Goal: Information Seeking & Learning: Check status

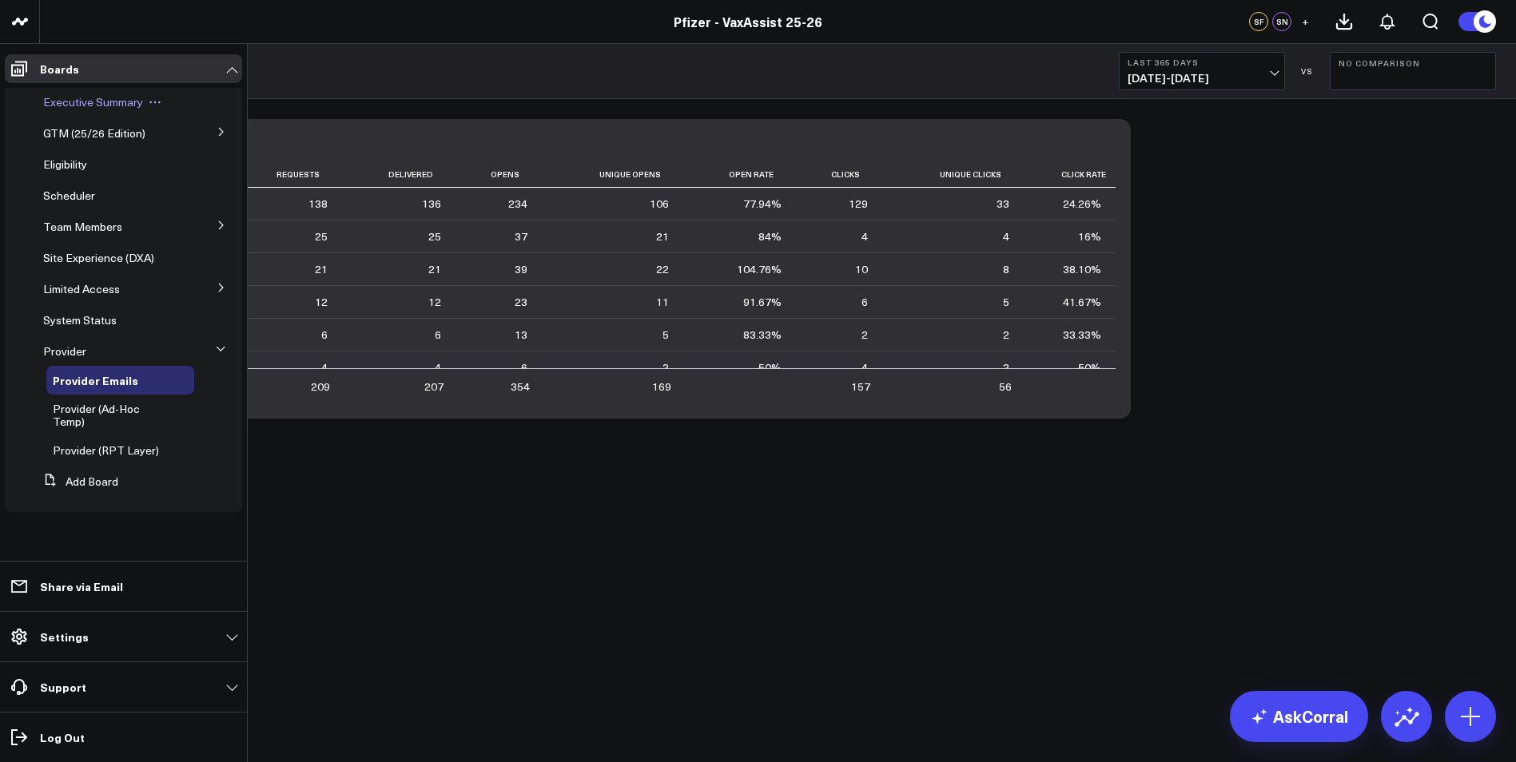
click at [63, 97] on span "Executive Summary" at bounding box center [93, 101] width 100 height 15
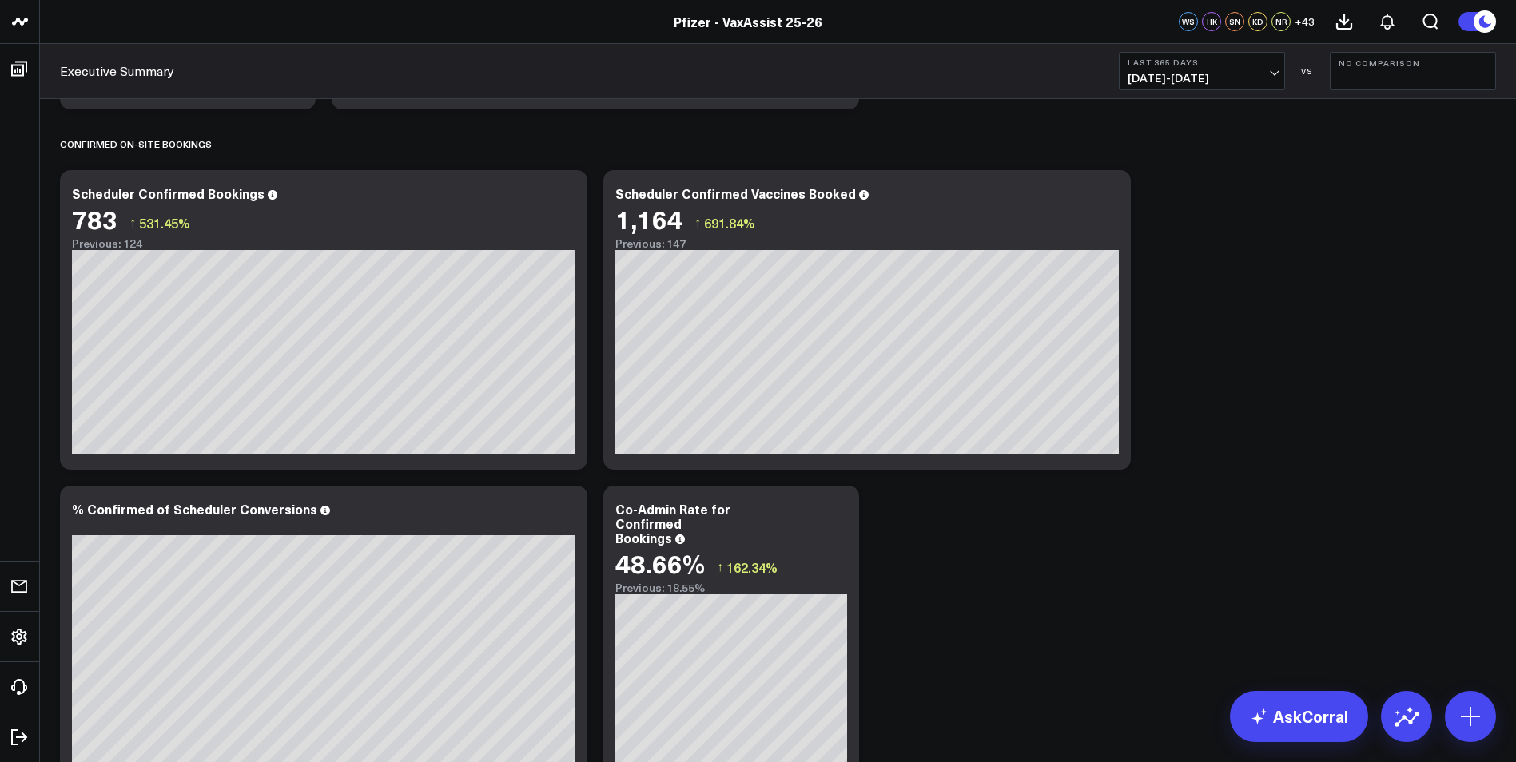
scroll to position [1358, 0]
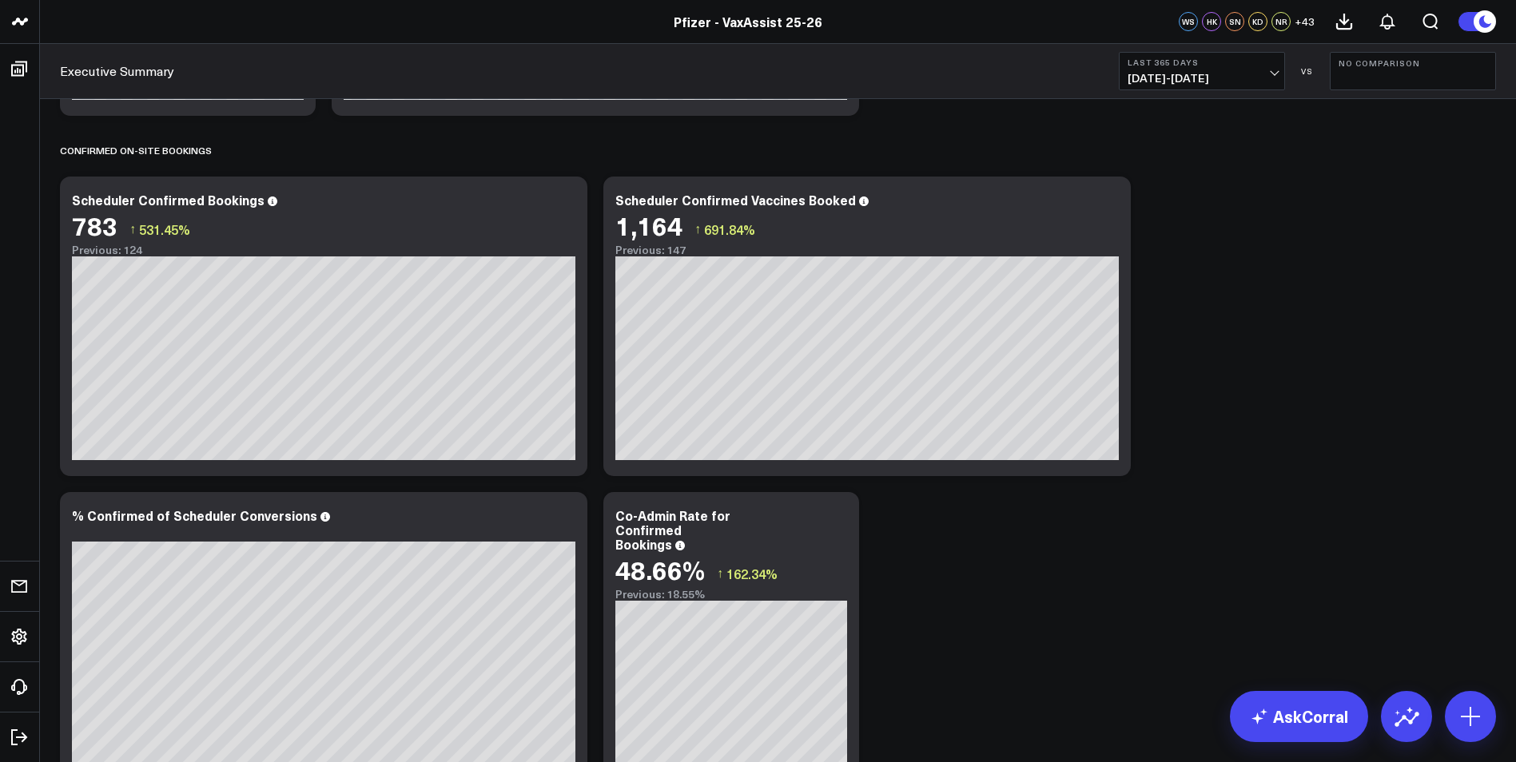
click at [1245, 75] on span "[DATE] - [DATE]" at bounding box center [1201, 78] width 149 height 13
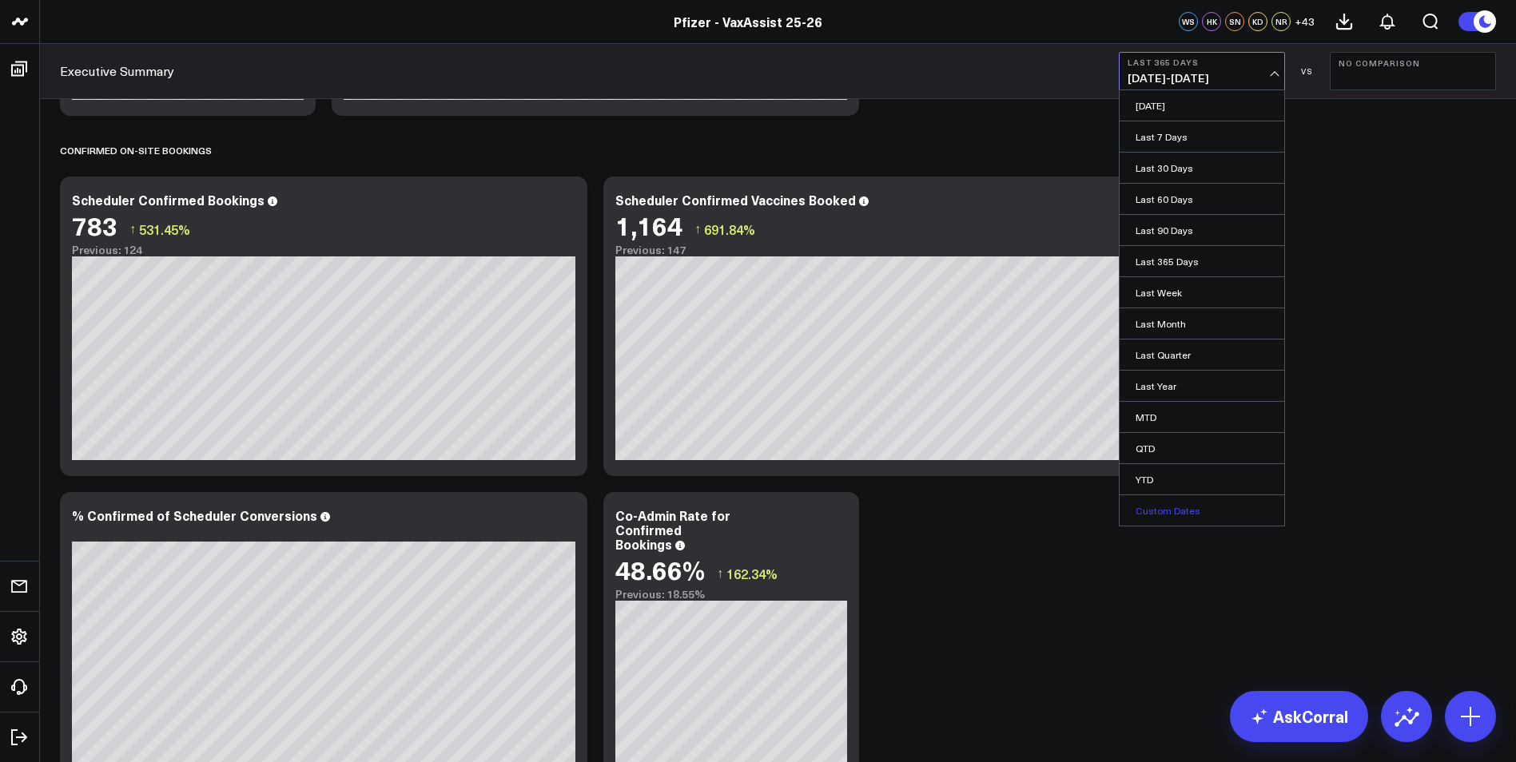
click at [1167, 500] on link "Custom Dates" at bounding box center [1201, 510] width 165 height 30
select select "8"
select select "2025"
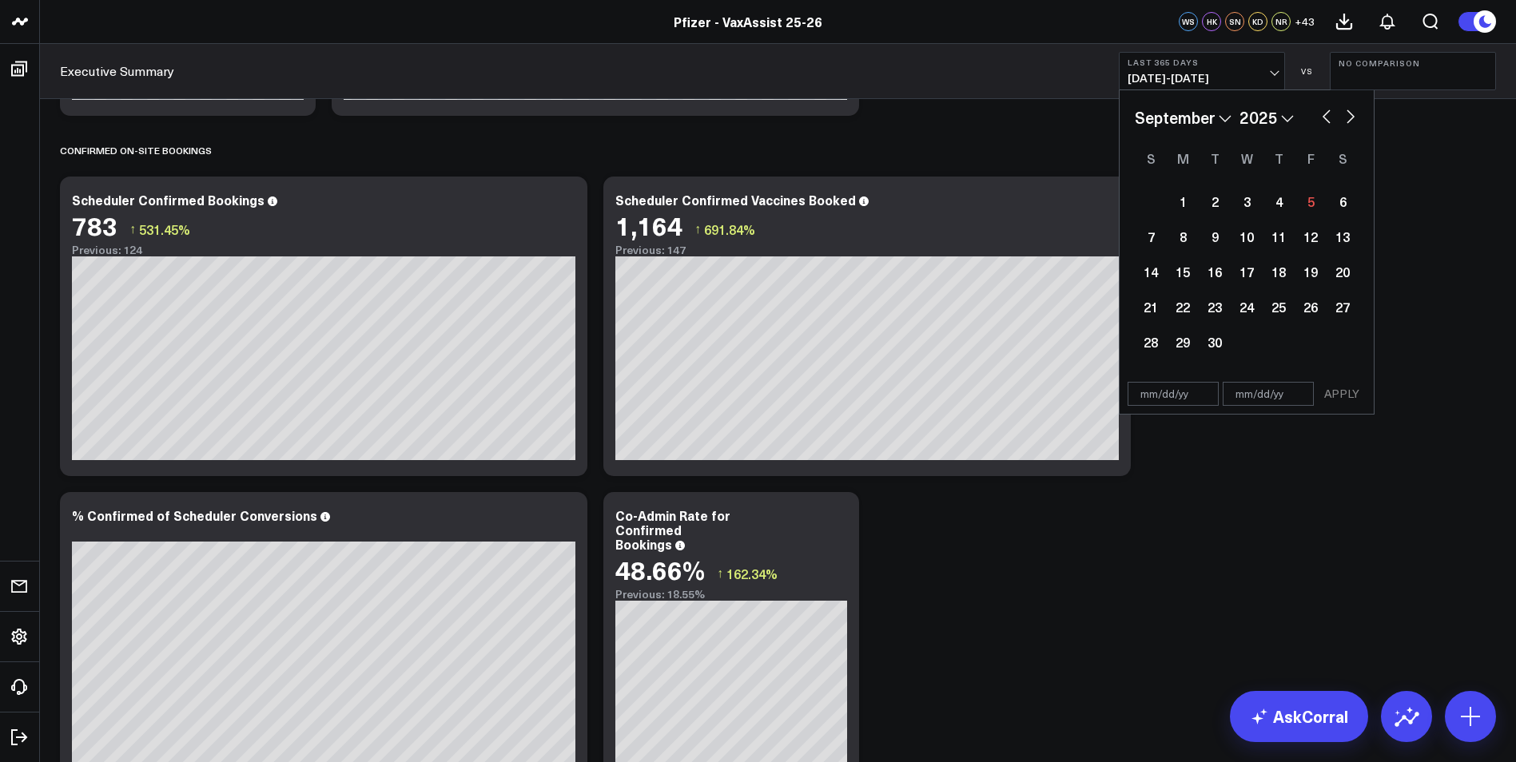
click at [1218, 72] on span "[DATE] - [DATE]" at bounding box center [1201, 78] width 149 height 13
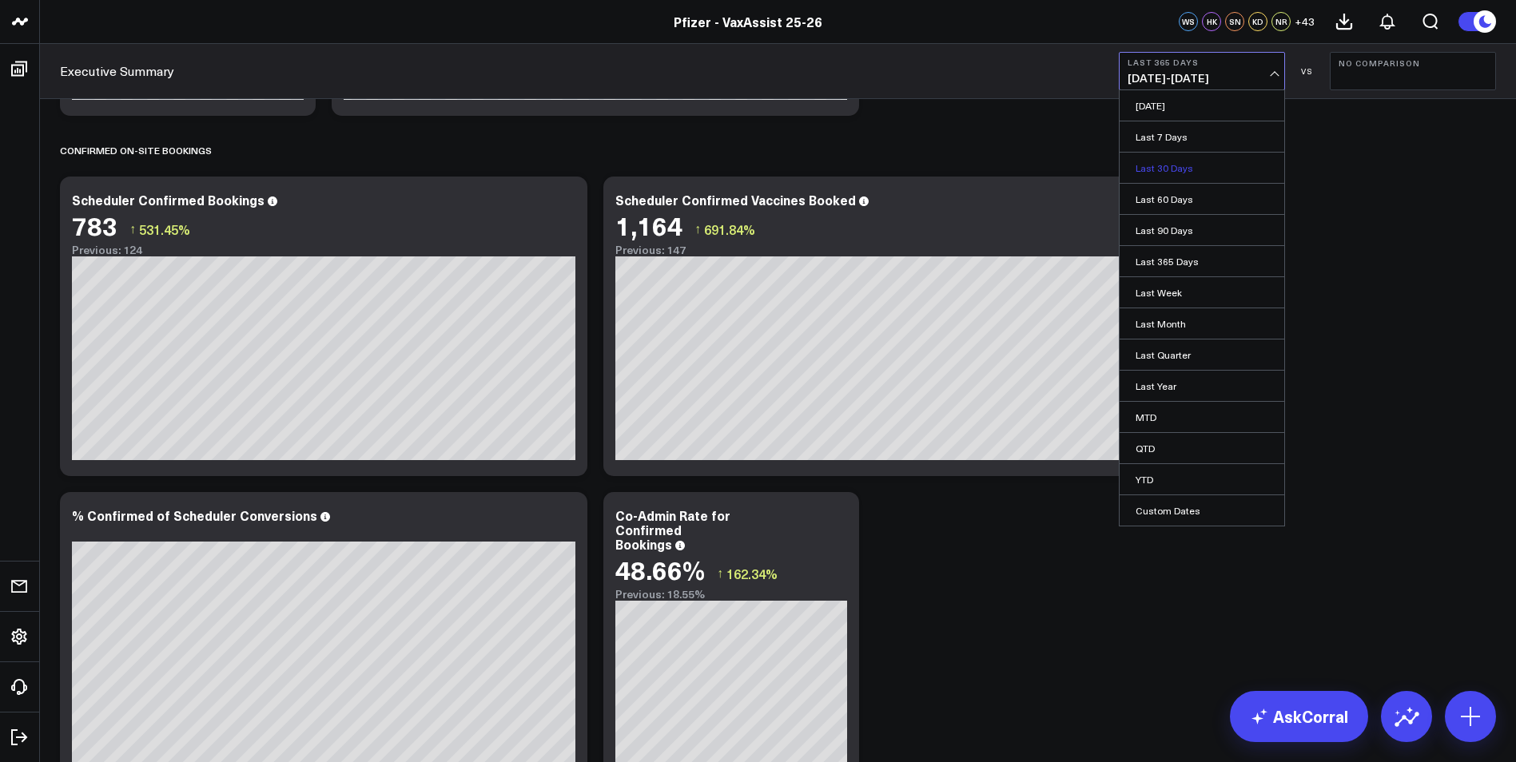
click at [1199, 171] on link "Last 30 Days" at bounding box center [1201, 168] width 165 height 30
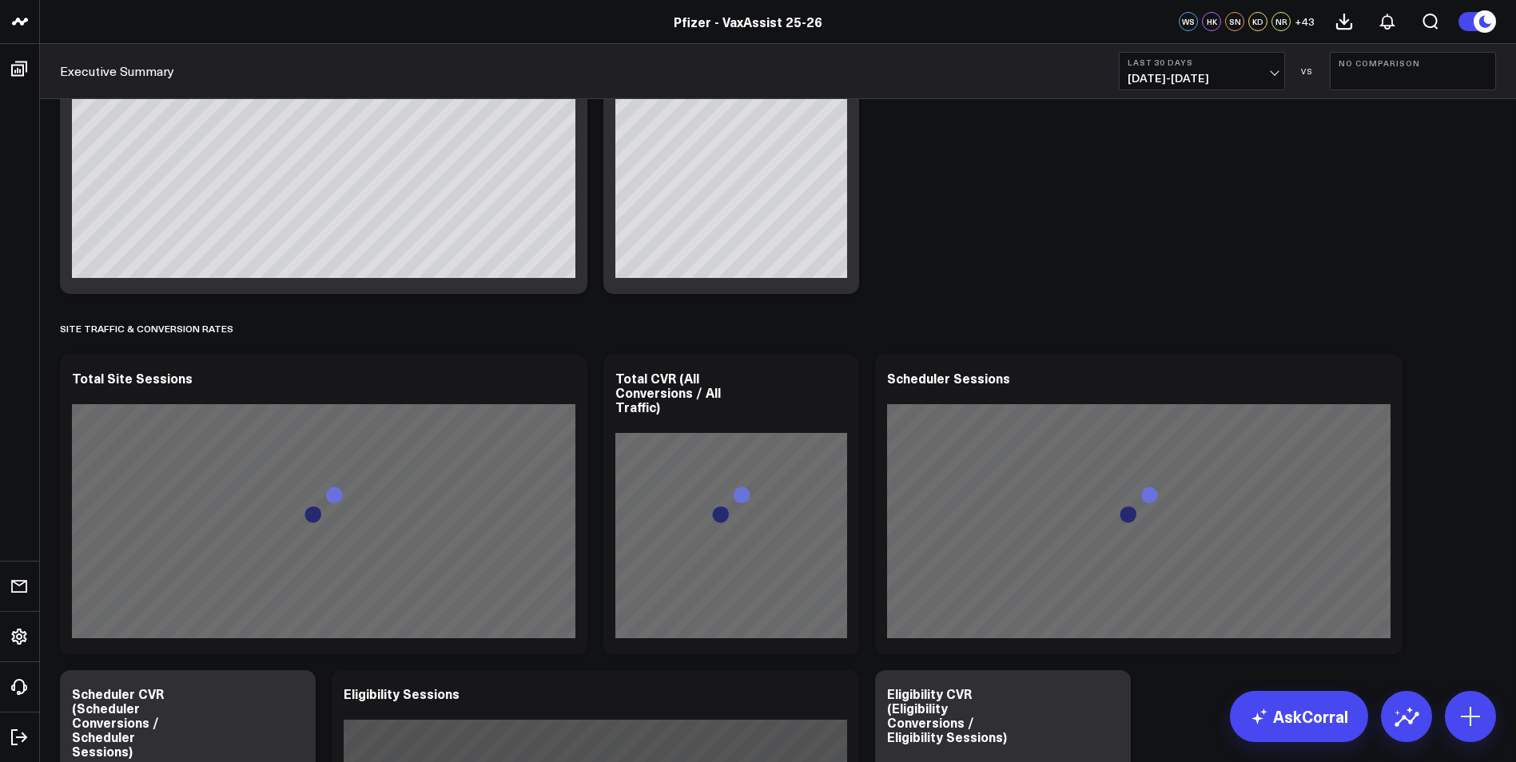
scroll to position [1905, 0]
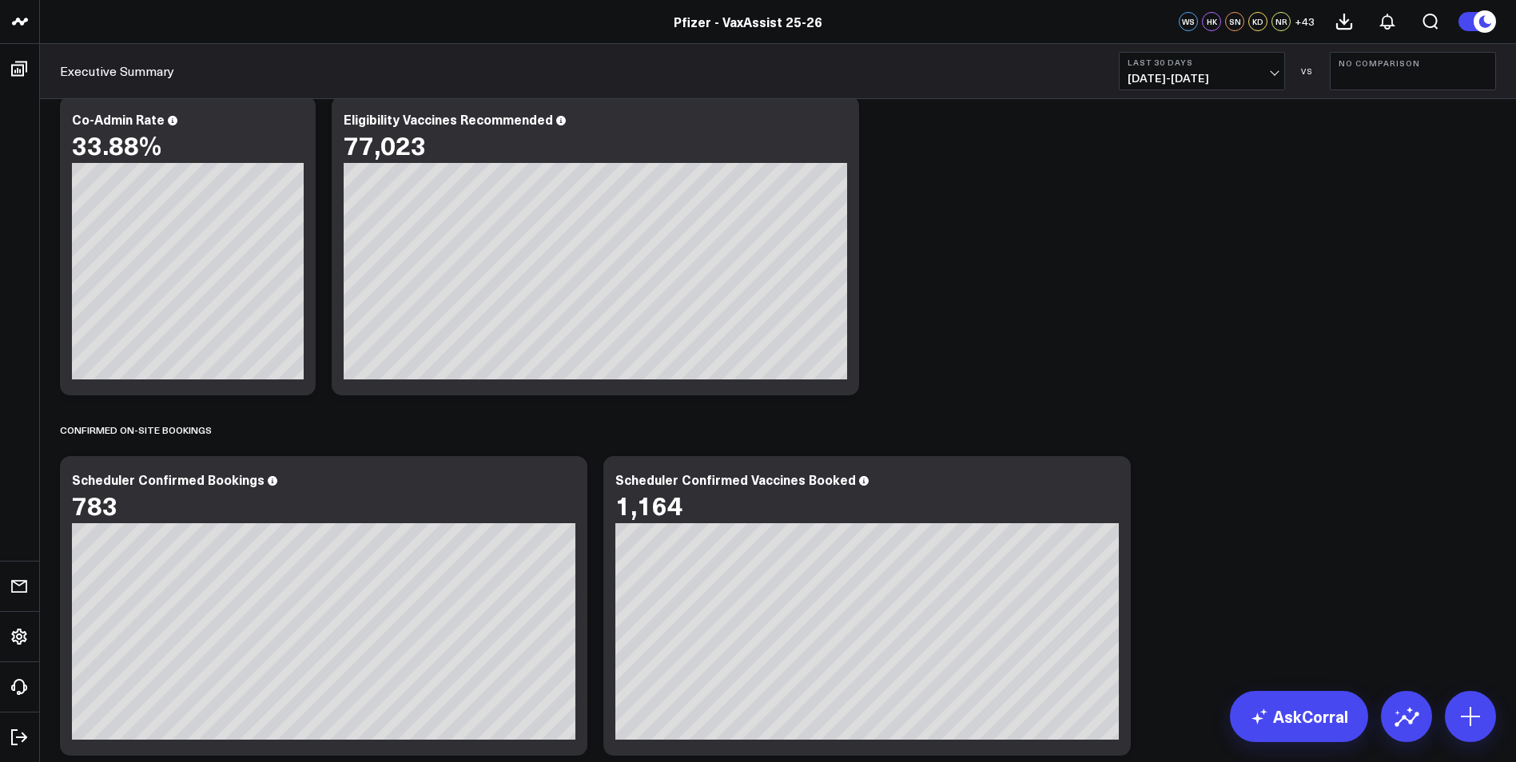
scroll to position [1039, 0]
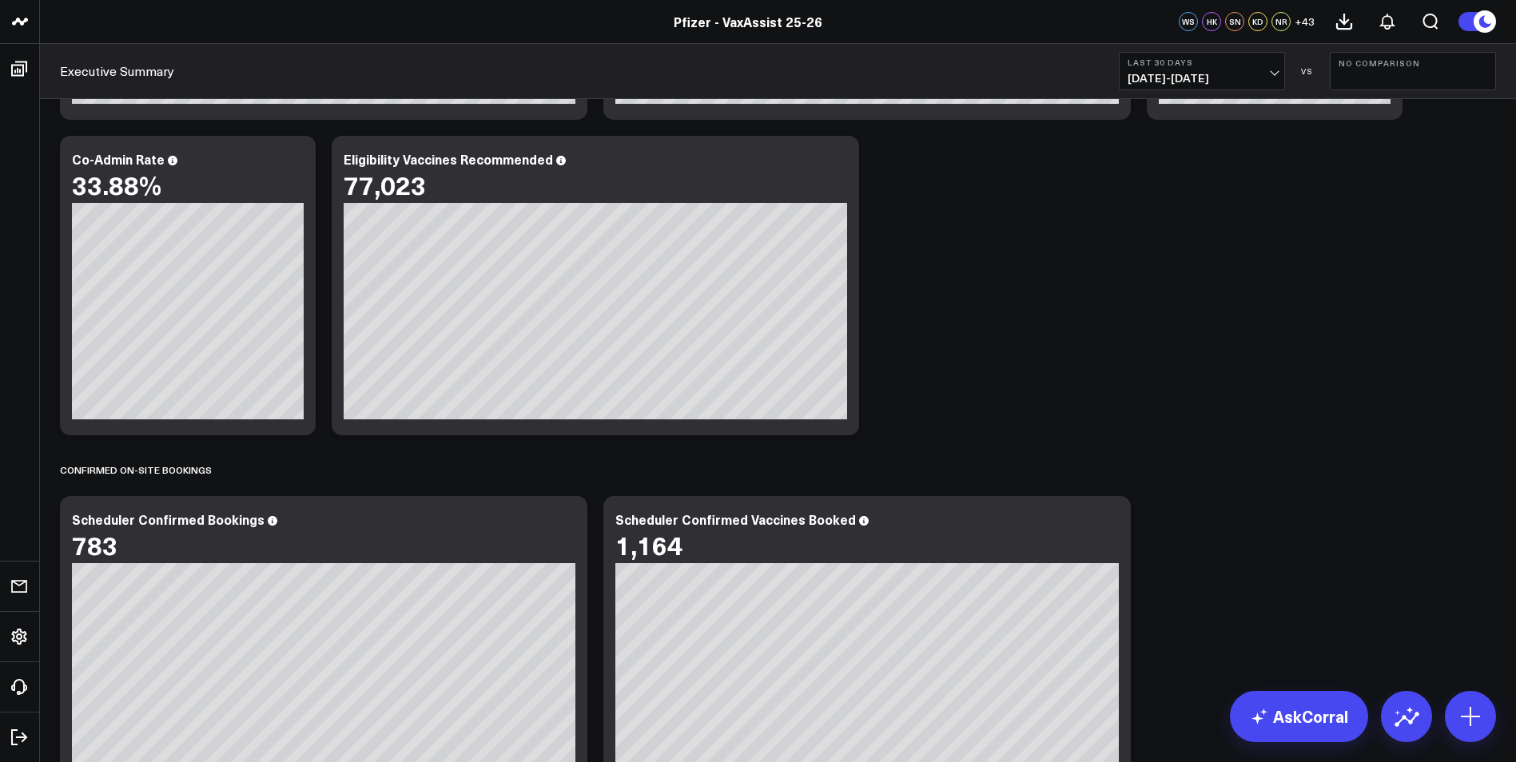
click at [1364, 65] on b "No Comparison" at bounding box center [1412, 63] width 149 height 10
click at [1373, 165] on link "YoY" at bounding box center [1412, 168] width 165 height 30
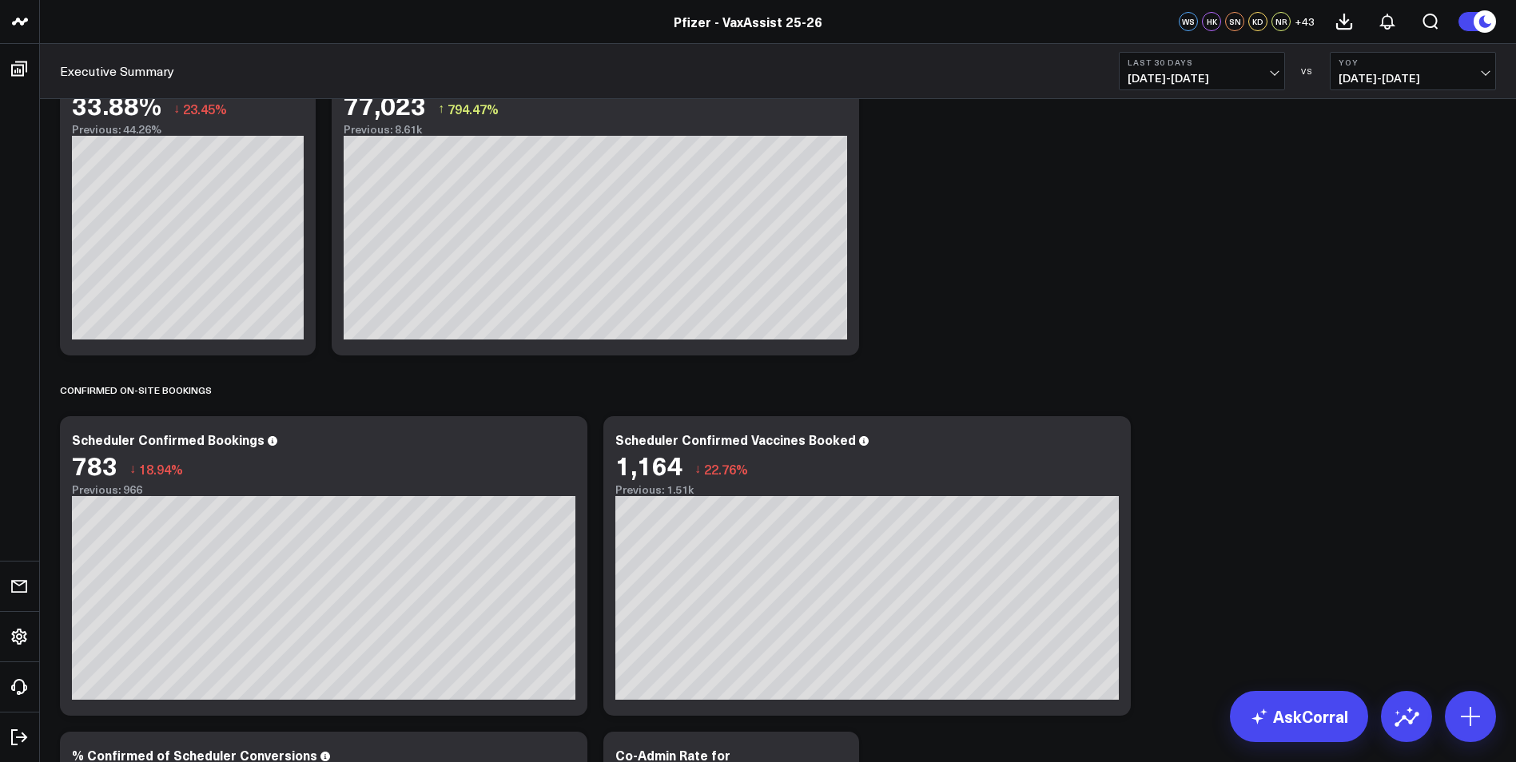
scroll to position [959, 0]
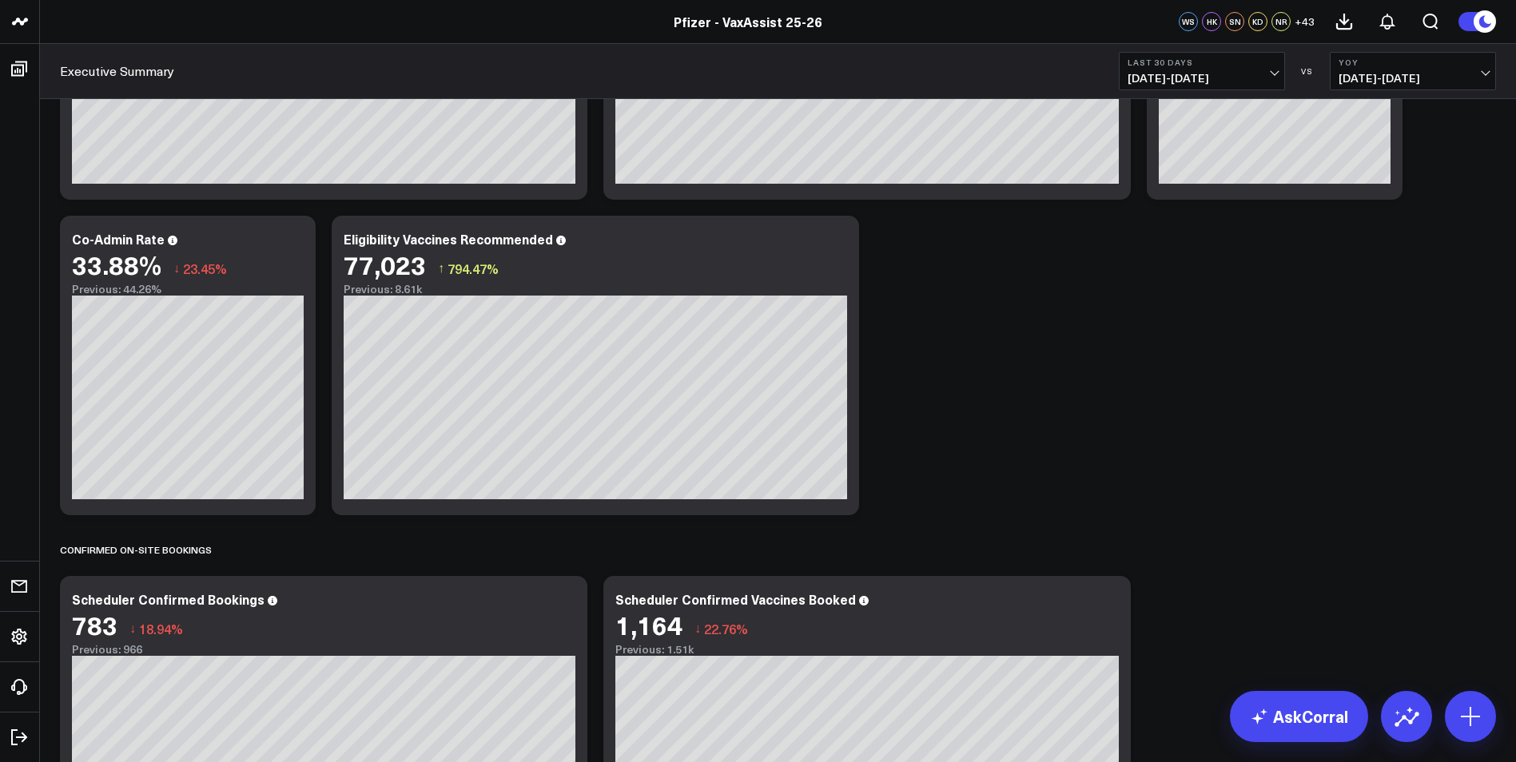
click at [1262, 70] on button "Last 30 Days [DATE] - [DATE]" at bounding box center [1202, 71] width 166 height 38
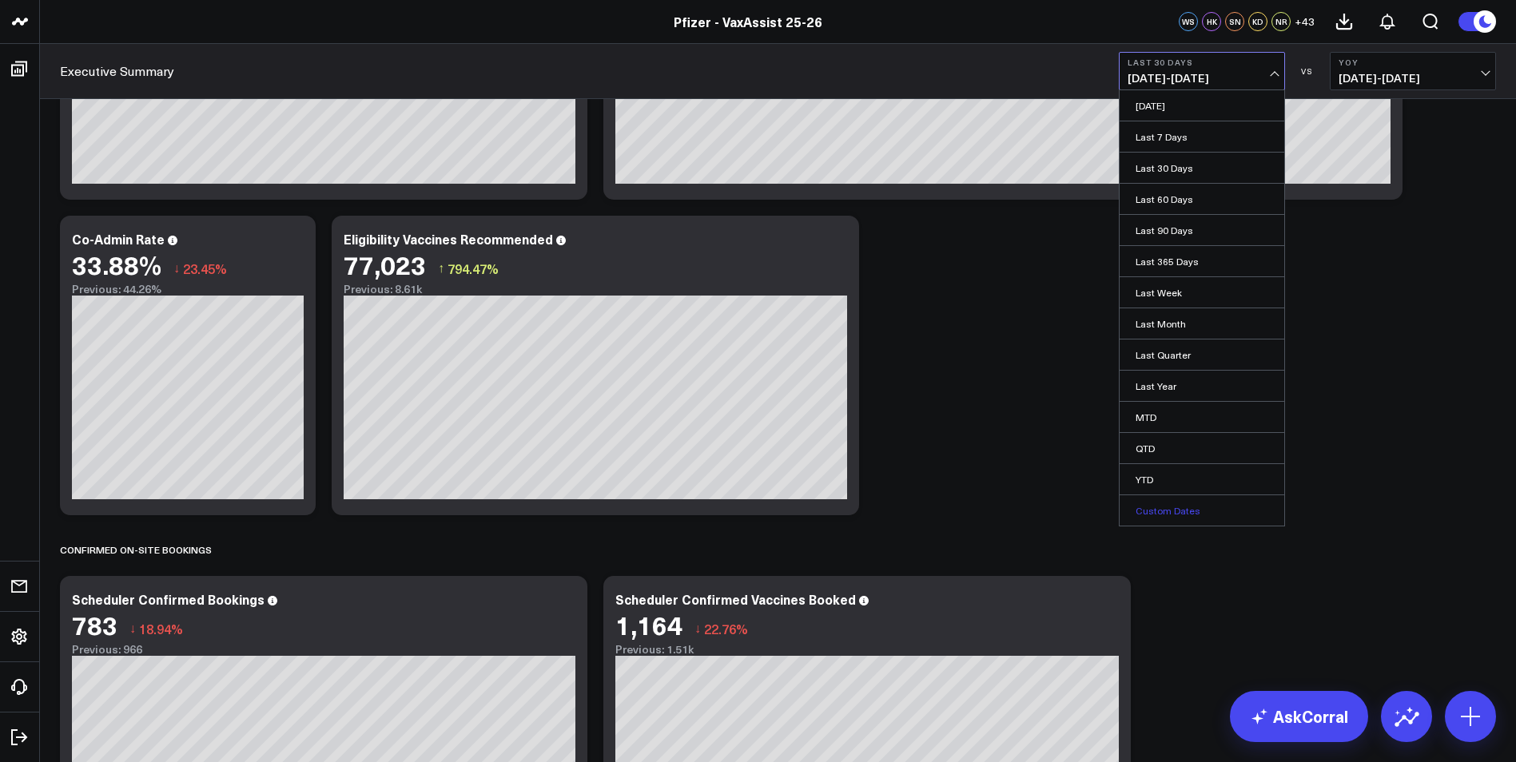
click at [1152, 509] on link "Custom Dates" at bounding box center [1201, 510] width 165 height 30
select select "8"
select select "2025"
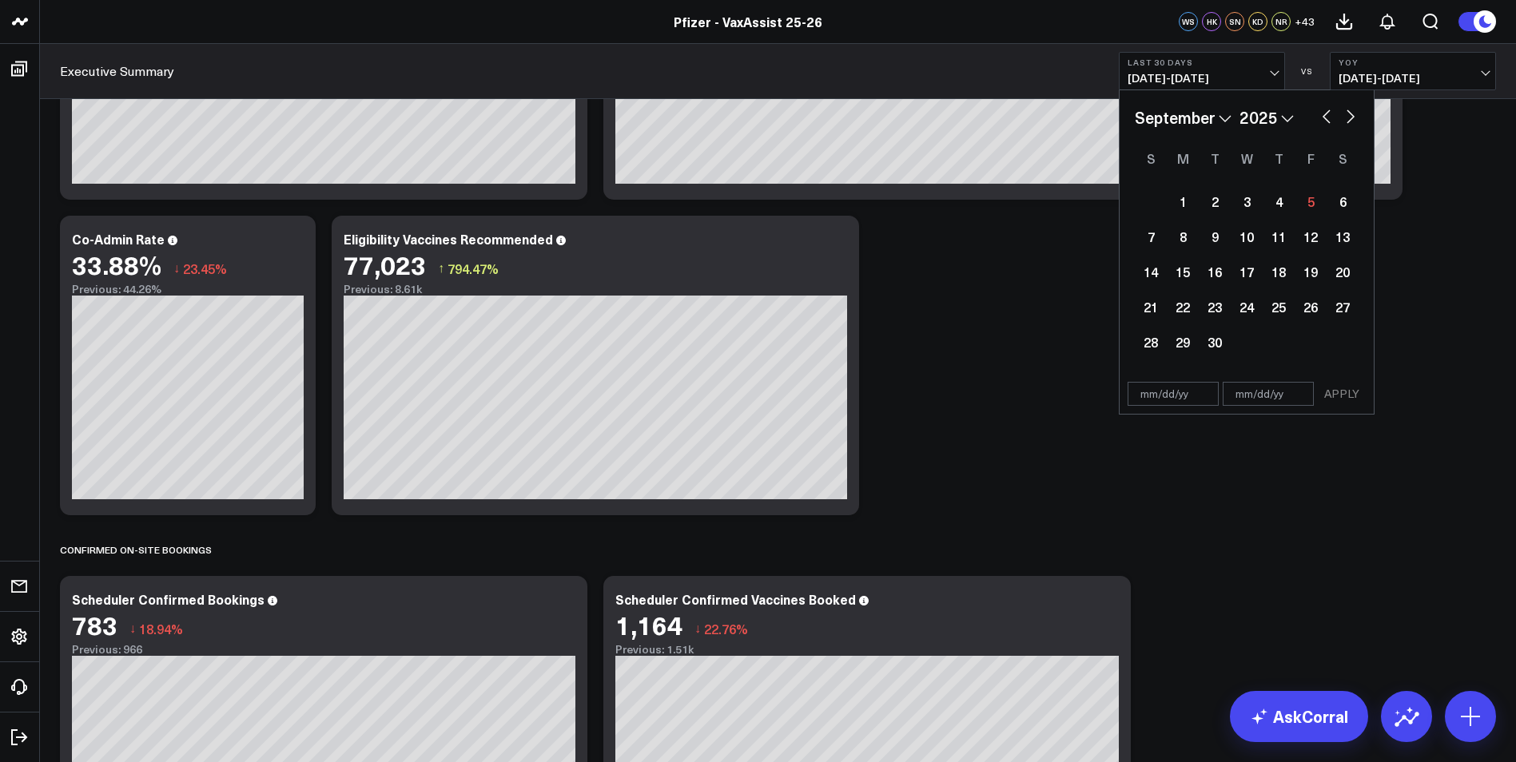
click at [1155, 399] on input "text" at bounding box center [1172, 394] width 91 height 24
select select "8"
select select "2025"
type input "[DATE]"
select select "8"
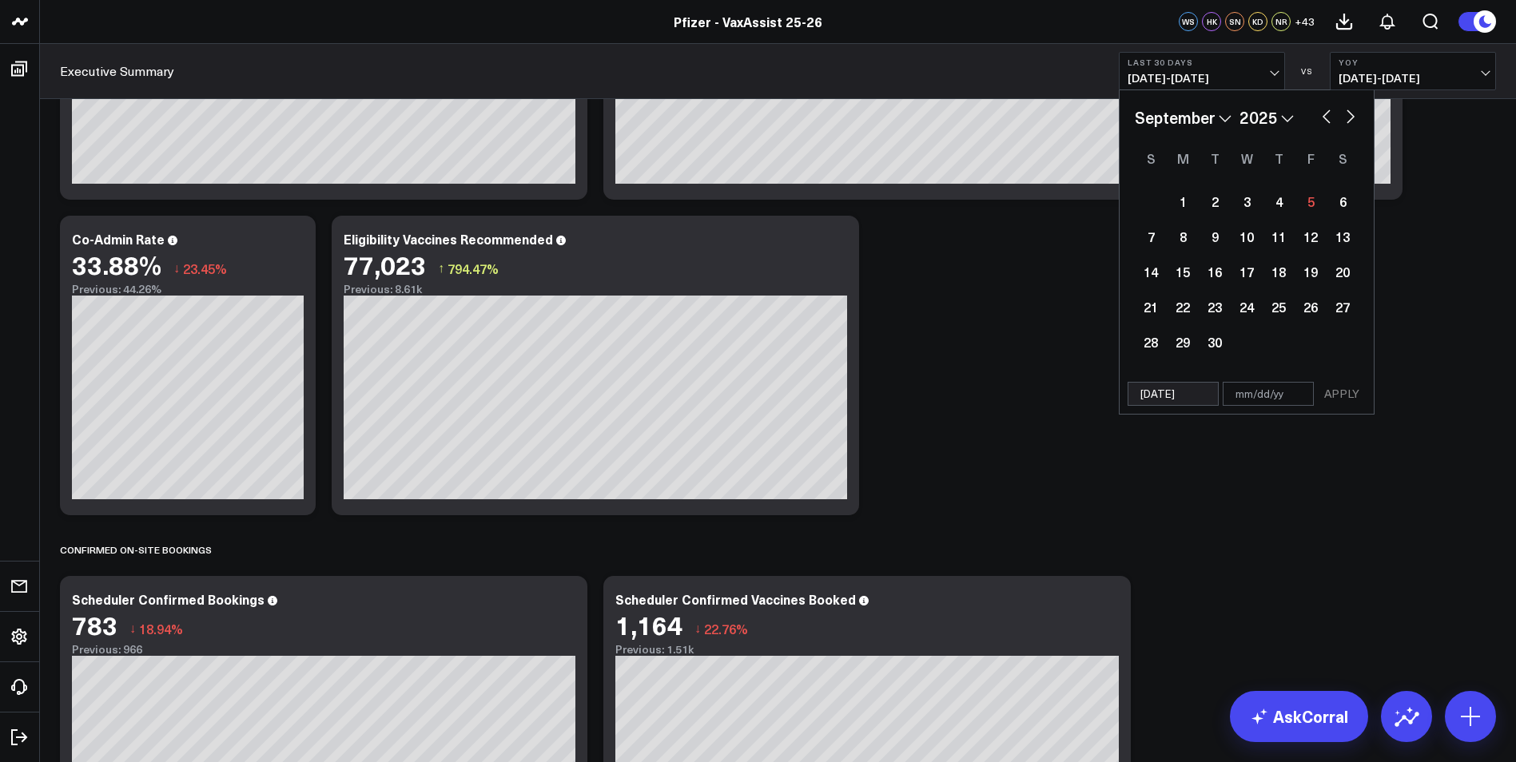
select select "2025"
type input "[DATE]"
click at [1243, 398] on input "text" at bounding box center [1267, 394] width 91 height 24
select select "8"
select select "2025"
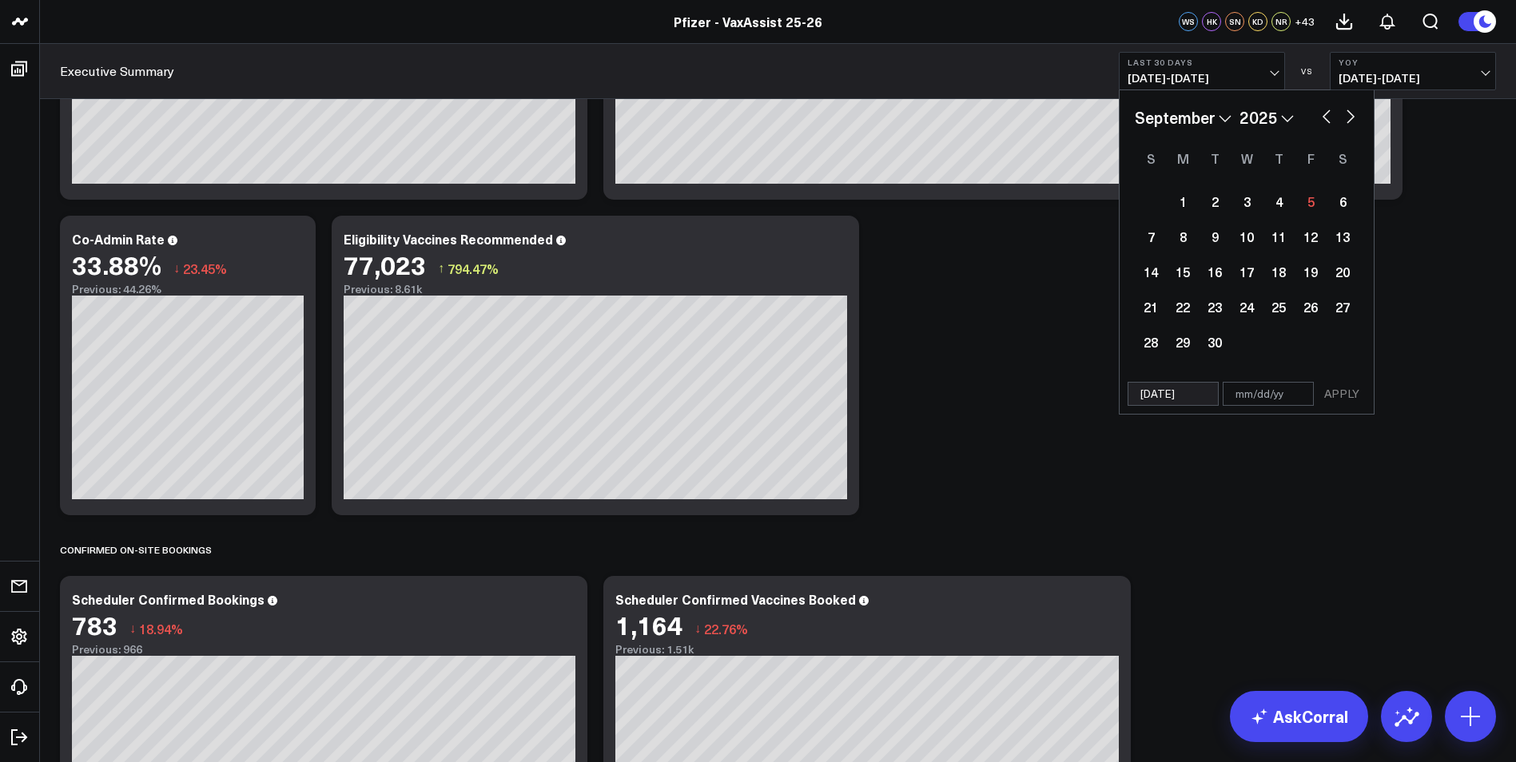
type input "1"
select select "8"
select select "2025"
type input "12"
select select "8"
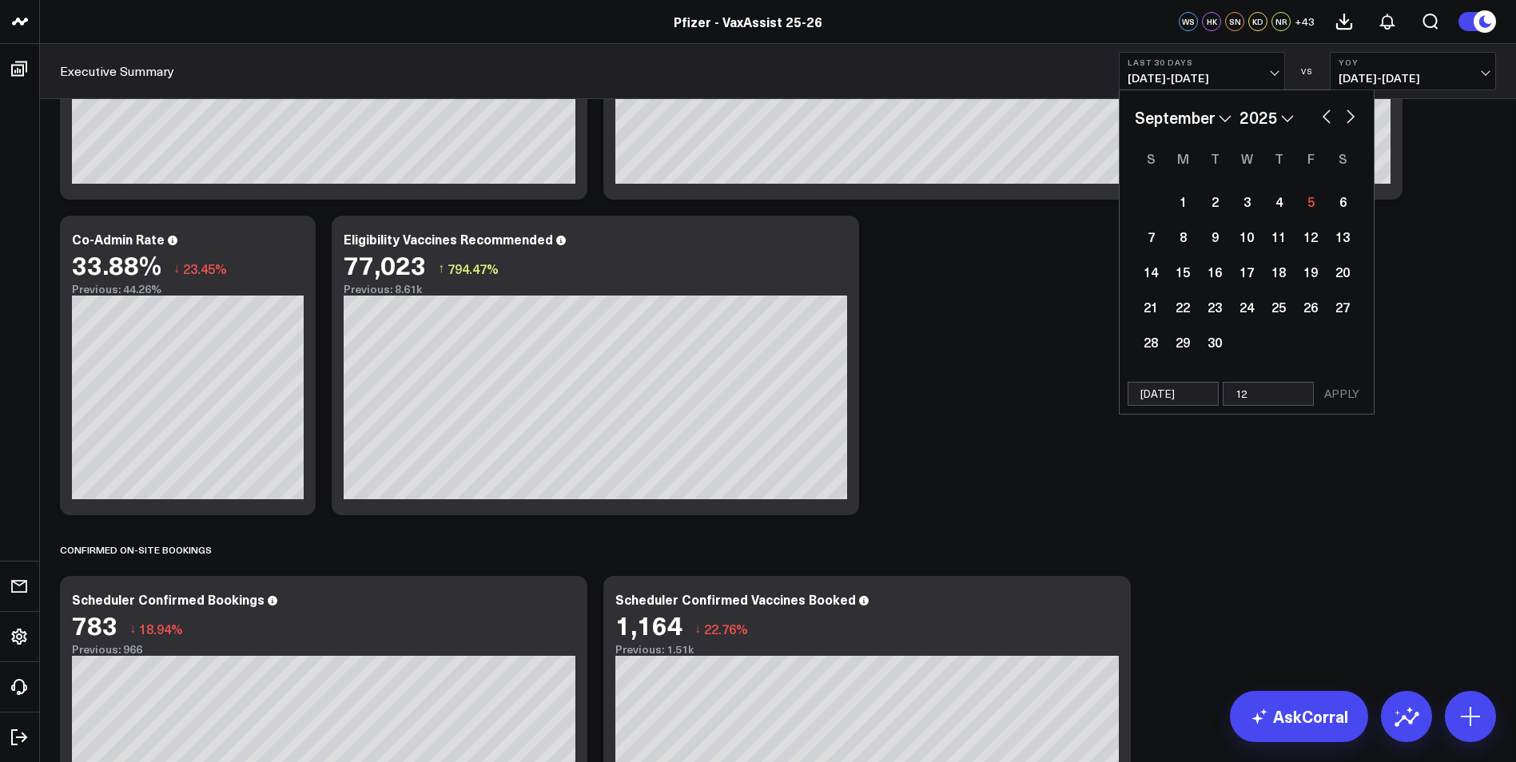
select select "2025"
type input "12/"
select select "8"
select select "2025"
type input "12/31"
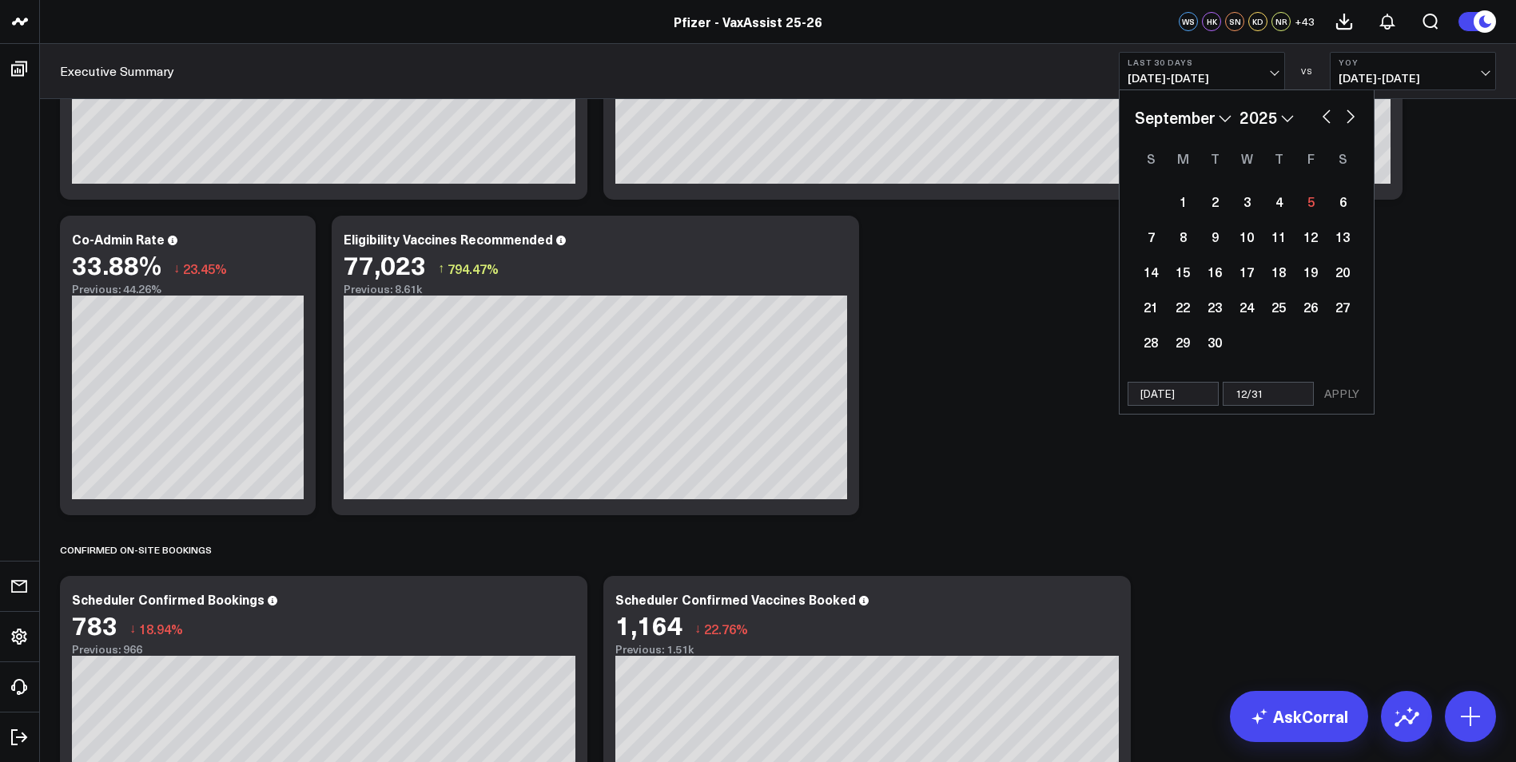
select select "8"
select select "2025"
type input "12/"
select select "8"
select select "2025"
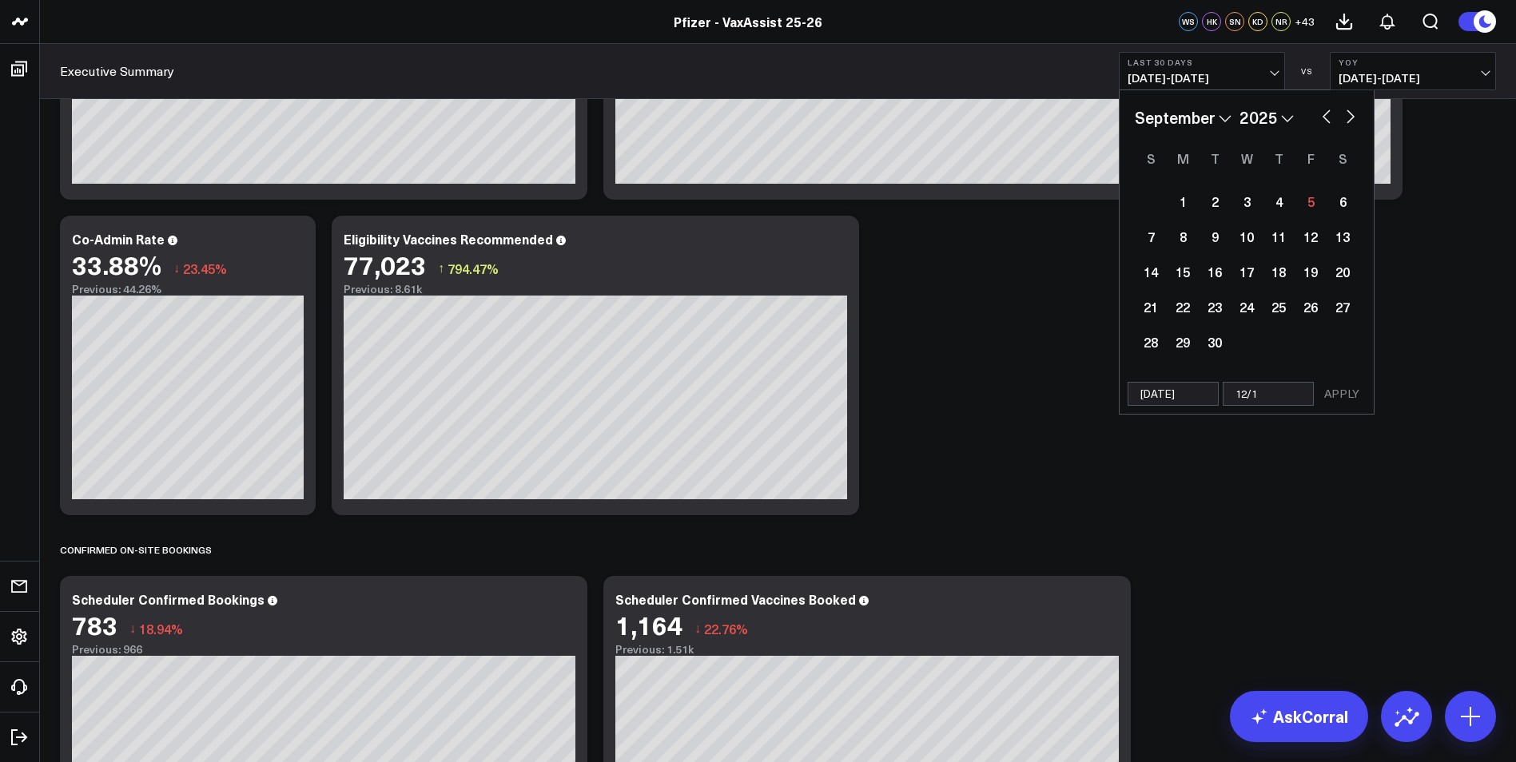
type input "12/13"
select select "8"
select select "2025"
type input "12/13/"
select select "8"
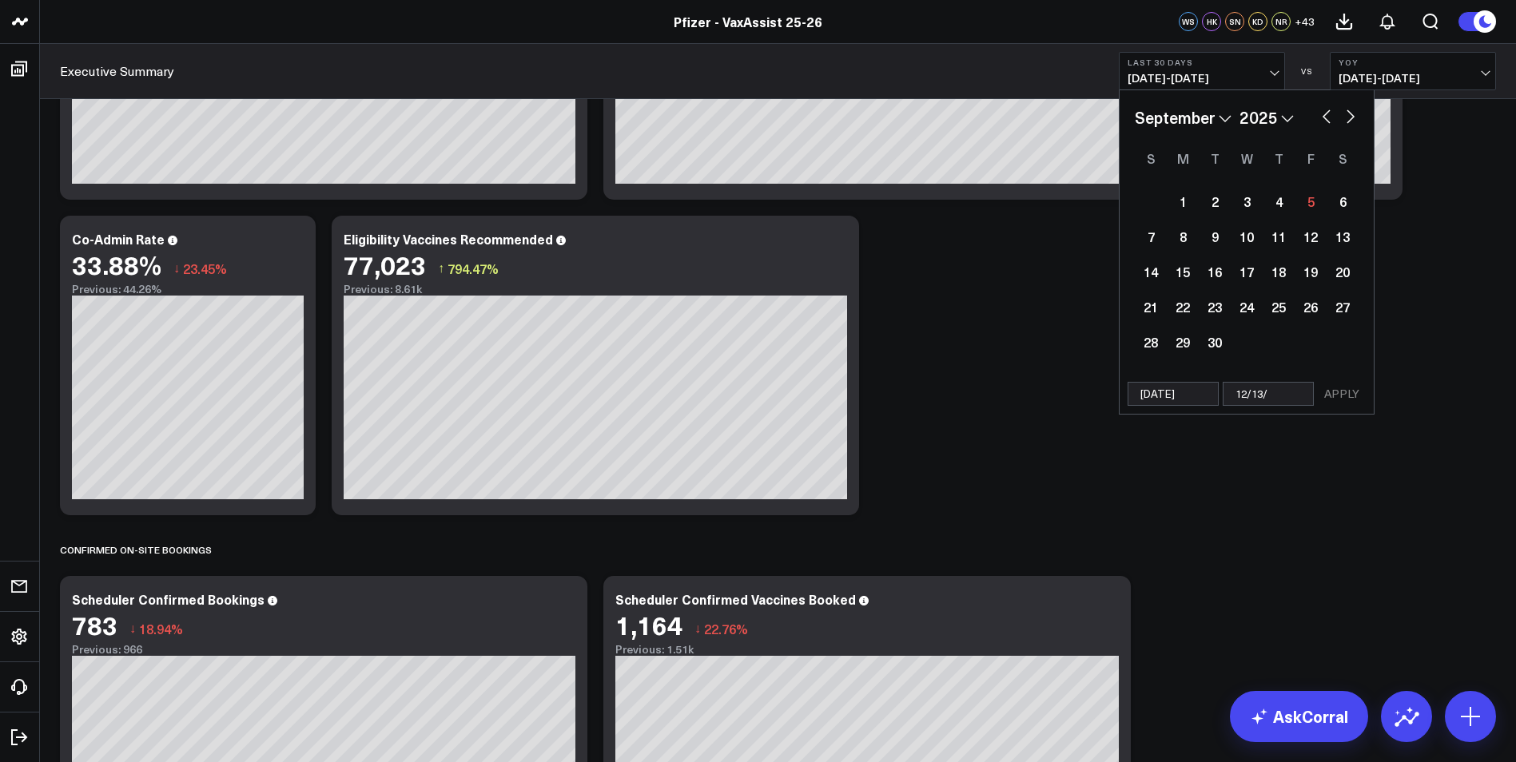
select select "2025"
select select "8"
select select "2025"
type input "[DATE]"
select select "8"
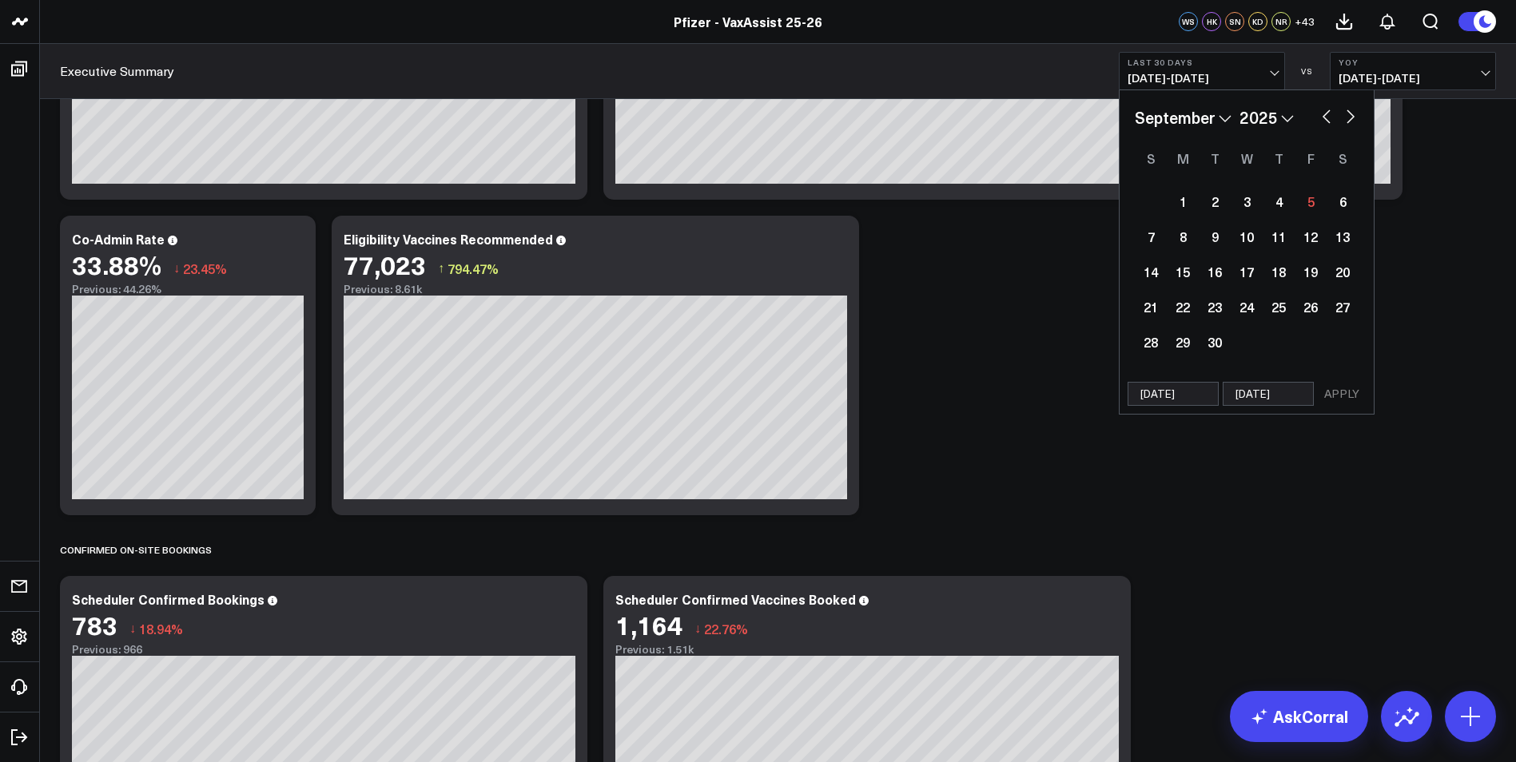
select select "2025"
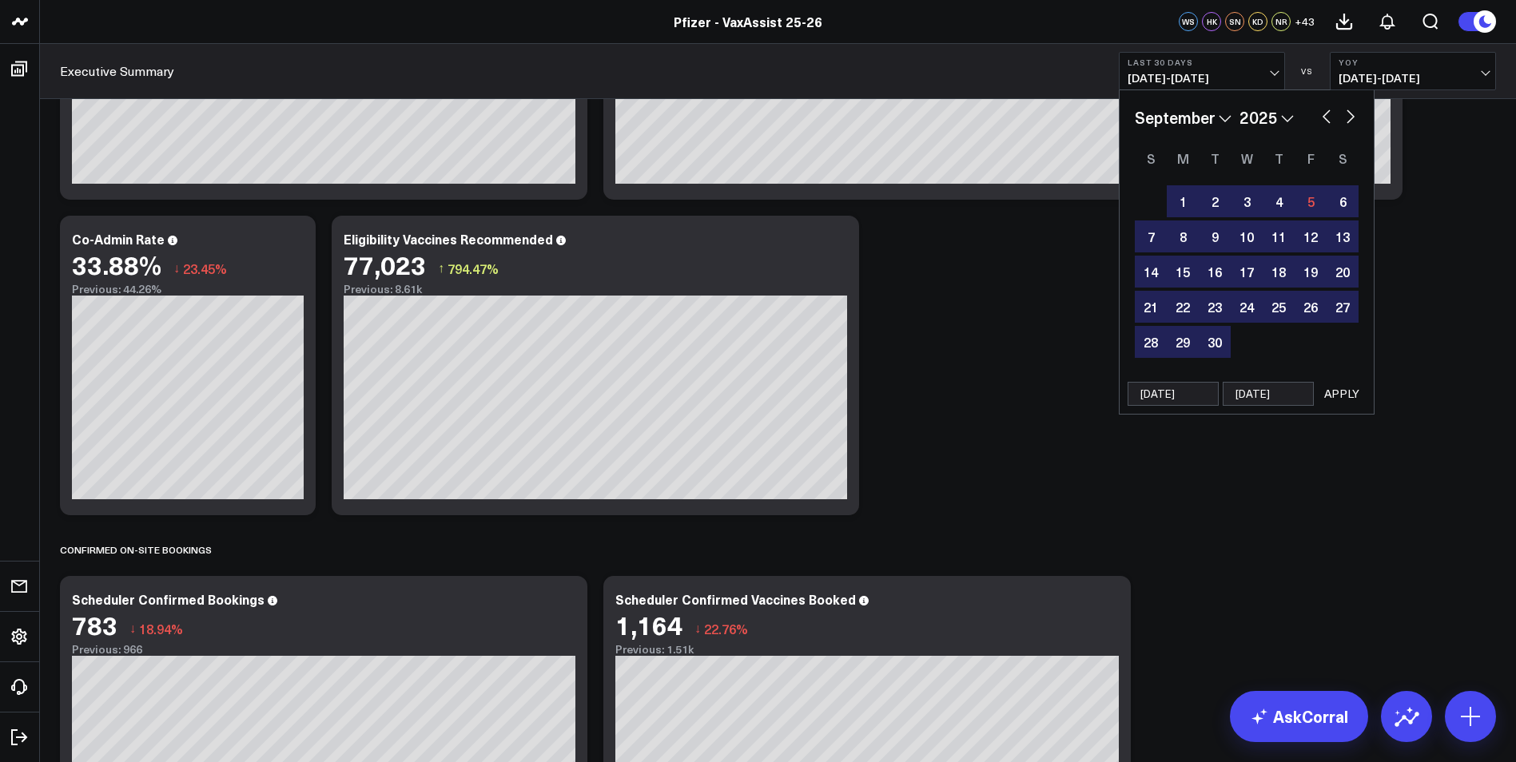
click at [1260, 393] on input "[DATE]" at bounding box center [1267, 394] width 91 height 24
select select "8"
select select "2025"
type input "[DATE]"
select select "8"
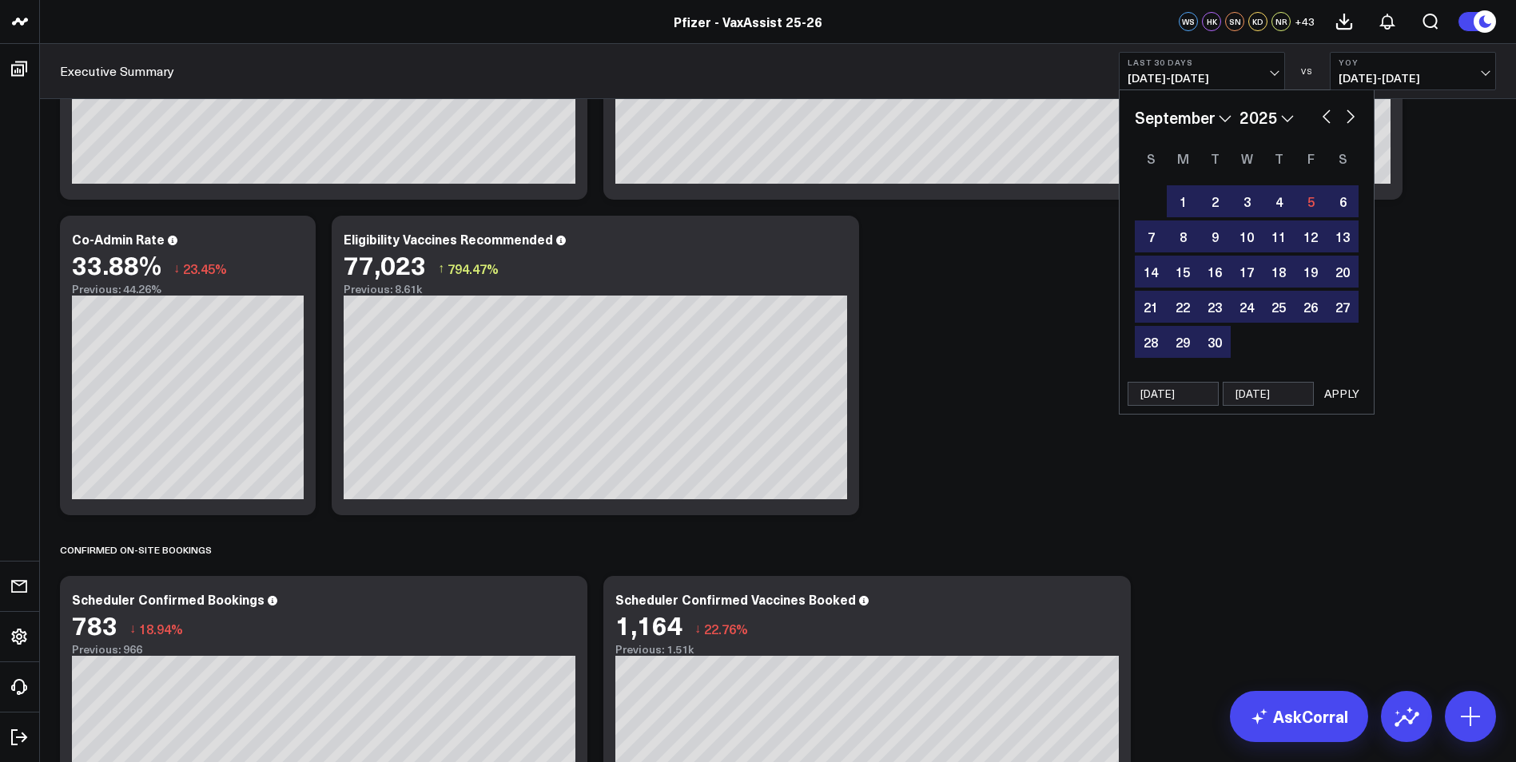
select select "2025"
type input "[DATE]"
select select "8"
select select "2025"
type input "[DATE]"
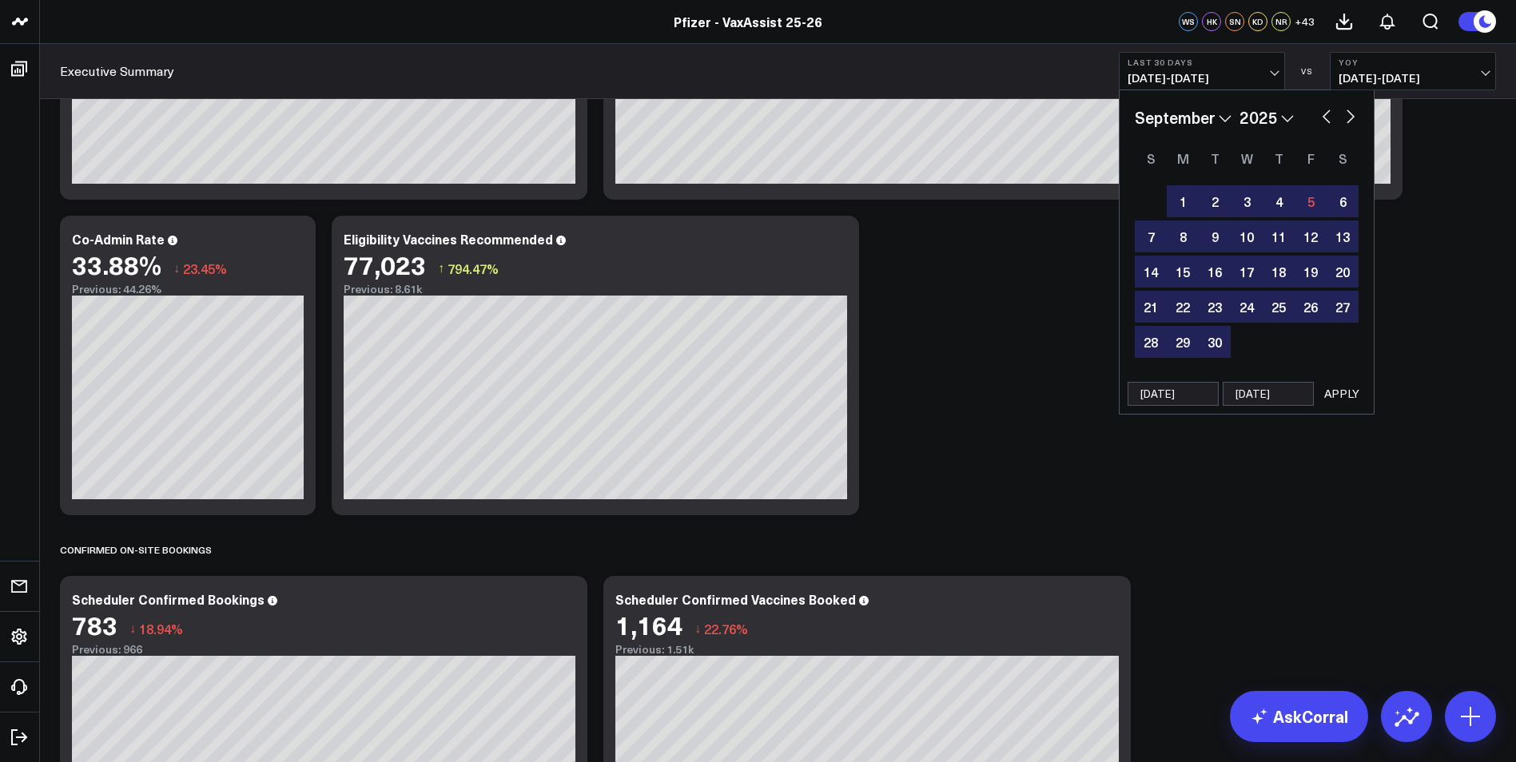
click at [1346, 394] on button "APPLY" at bounding box center [1341, 394] width 48 height 24
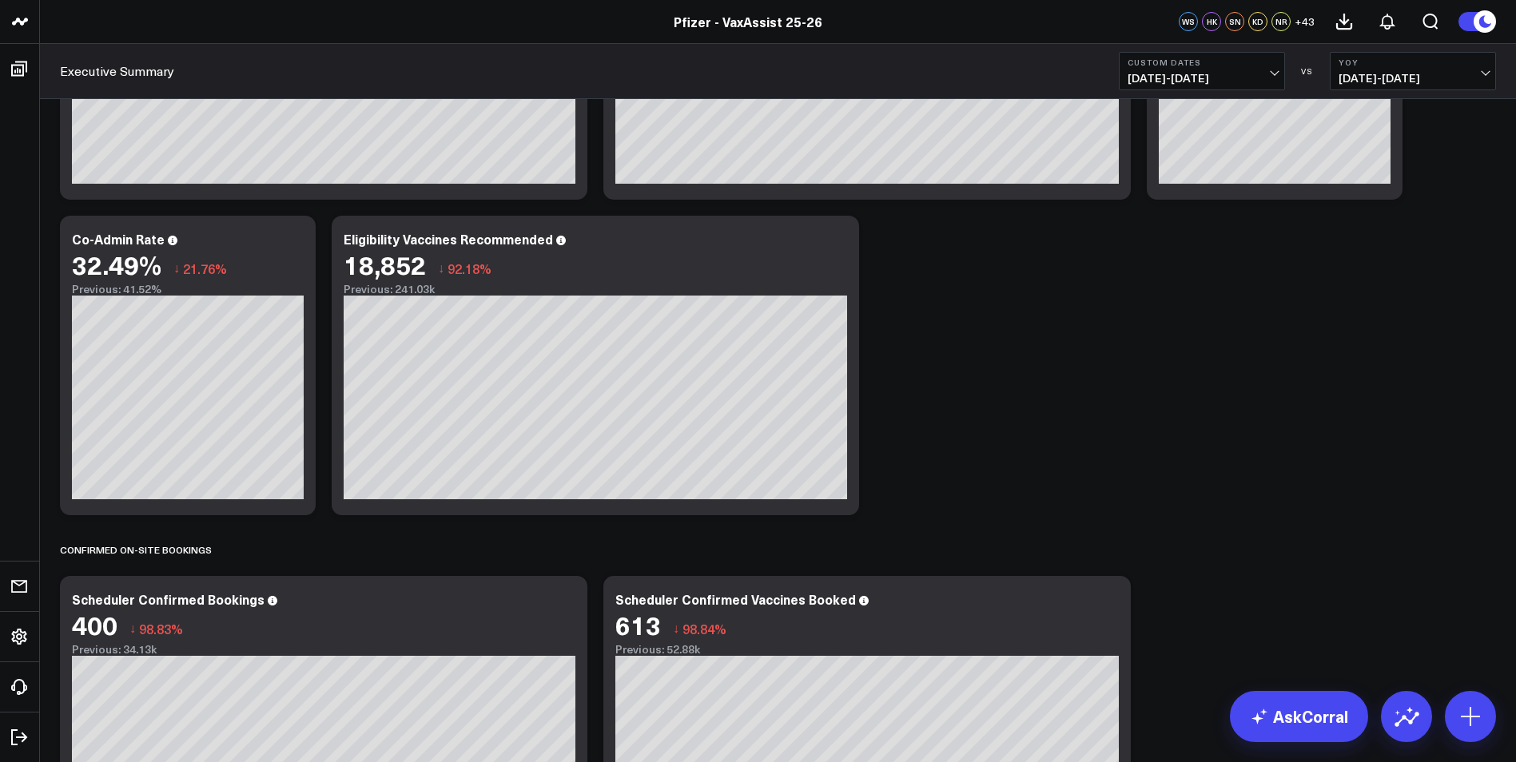
click at [1399, 76] on span "[DATE] - [DATE]" at bounding box center [1412, 78] width 149 height 13
click at [1414, 193] on link "No Comparison" at bounding box center [1412, 199] width 165 height 30
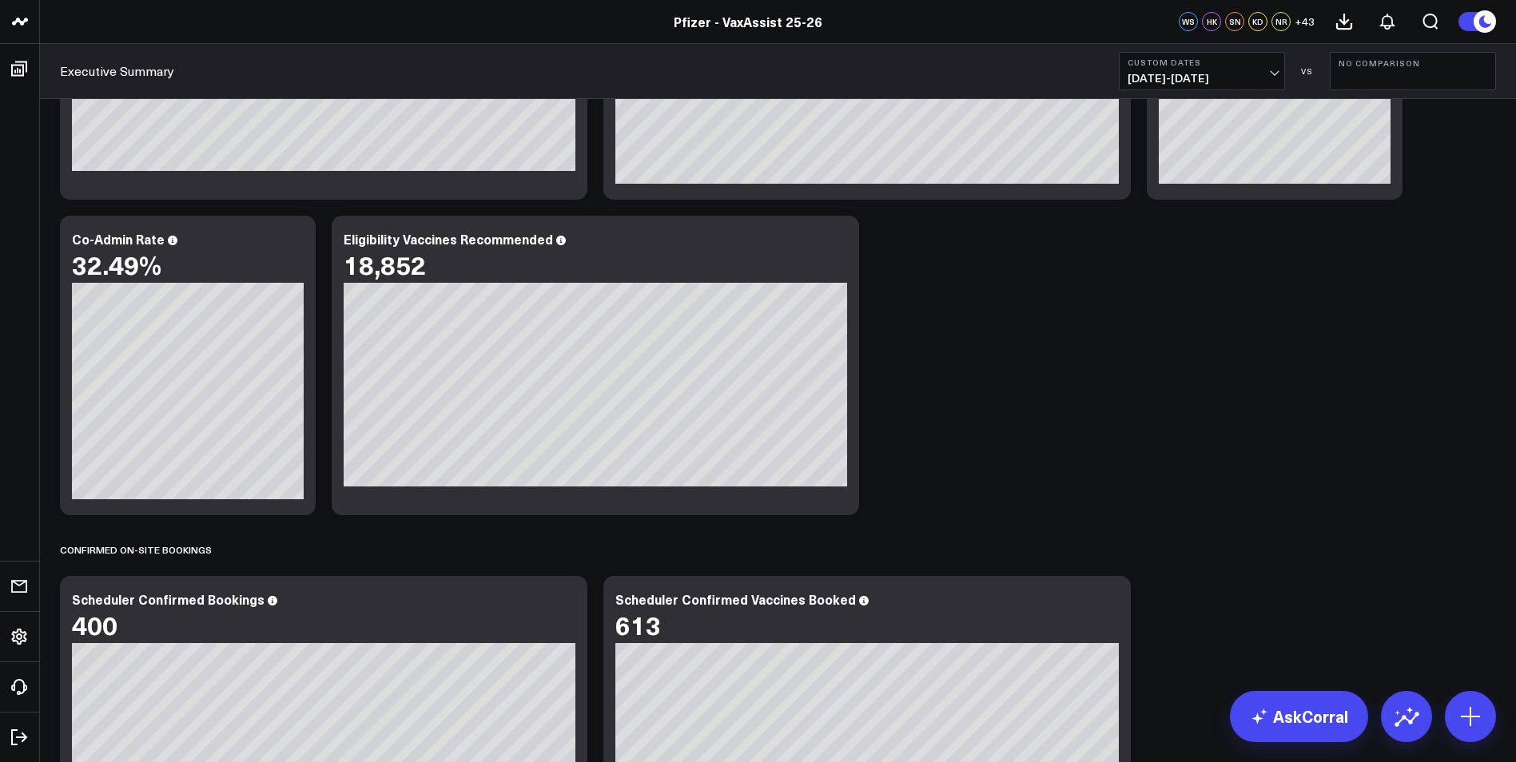
scroll to position [946, 0]
